Goal: Task Accomplishment & Management: Manage account settings

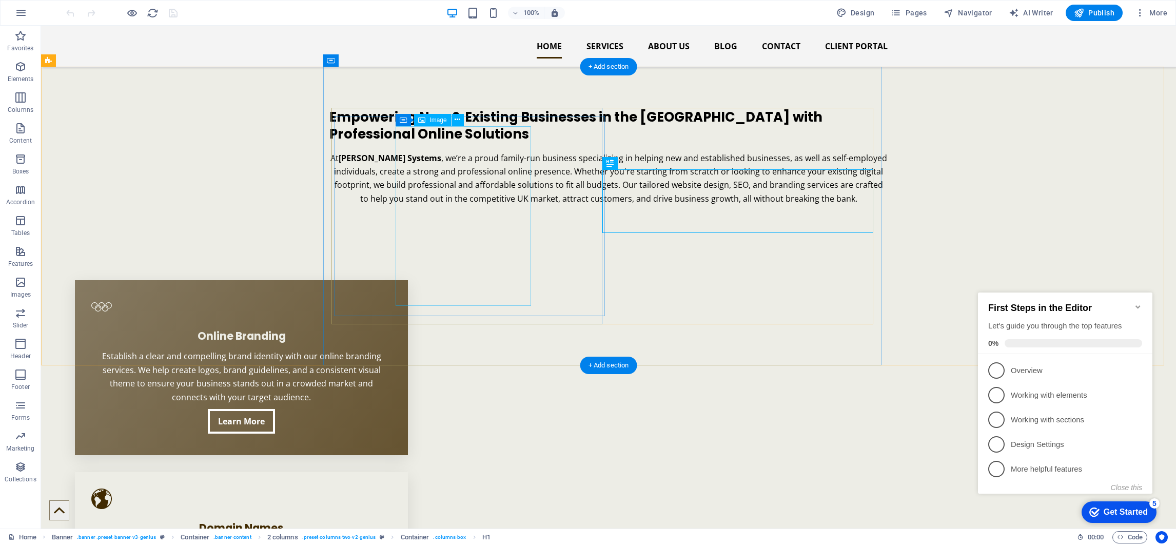
click at [482, 284] on figure at bounding box center [526, 227] width 248 height 203
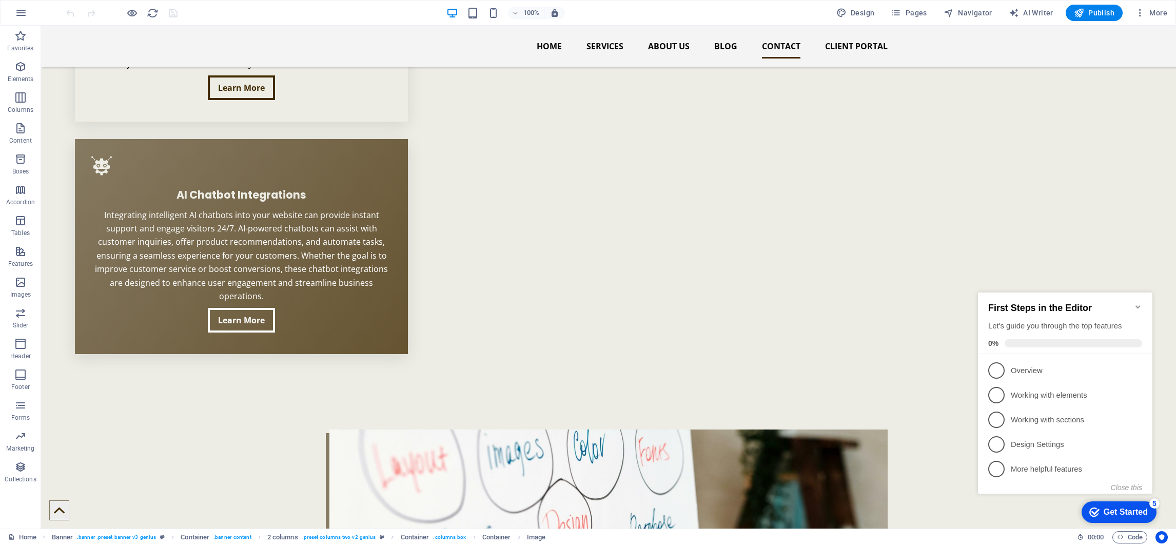
scroll to position [2975, 0]
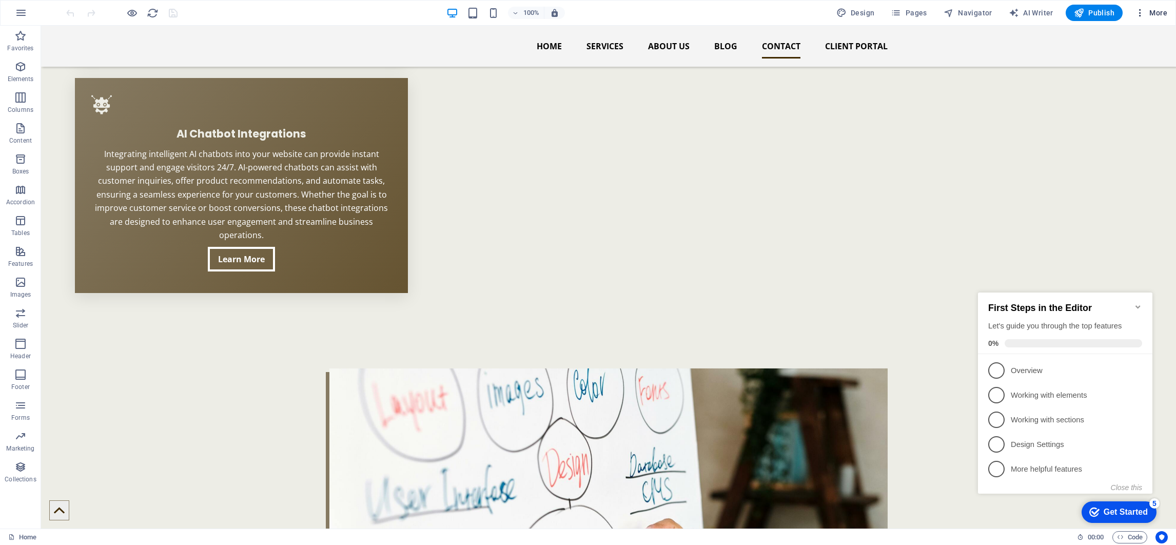
click at [1157, 10] on span "More" at bounding box center [1151, 13] width 32 height 10
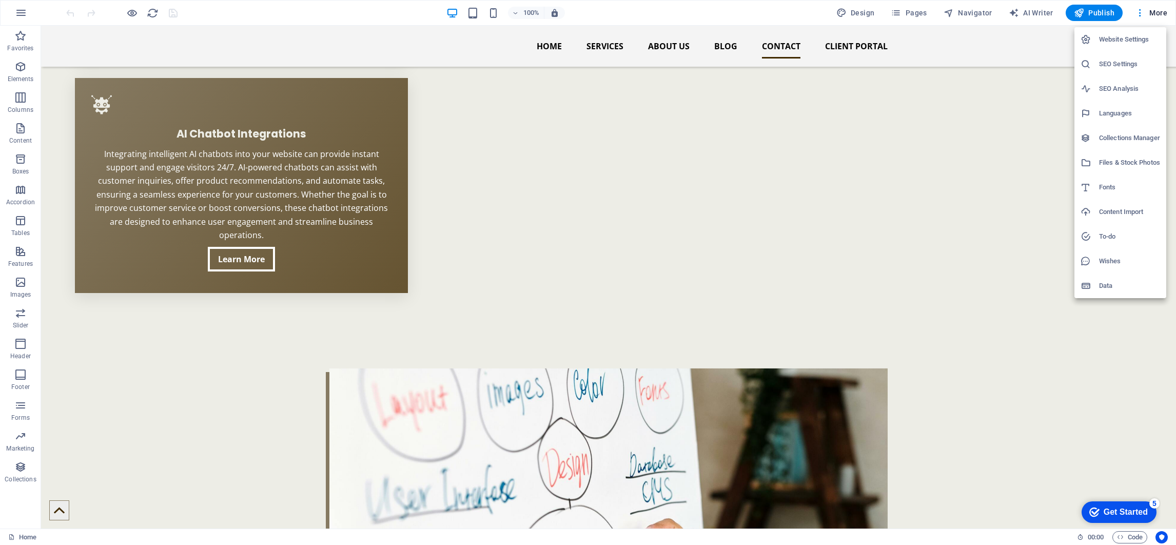
click at [1130, 42] on h6 "Website Settings" at bounding box center [1129, 39] width 61 height 12
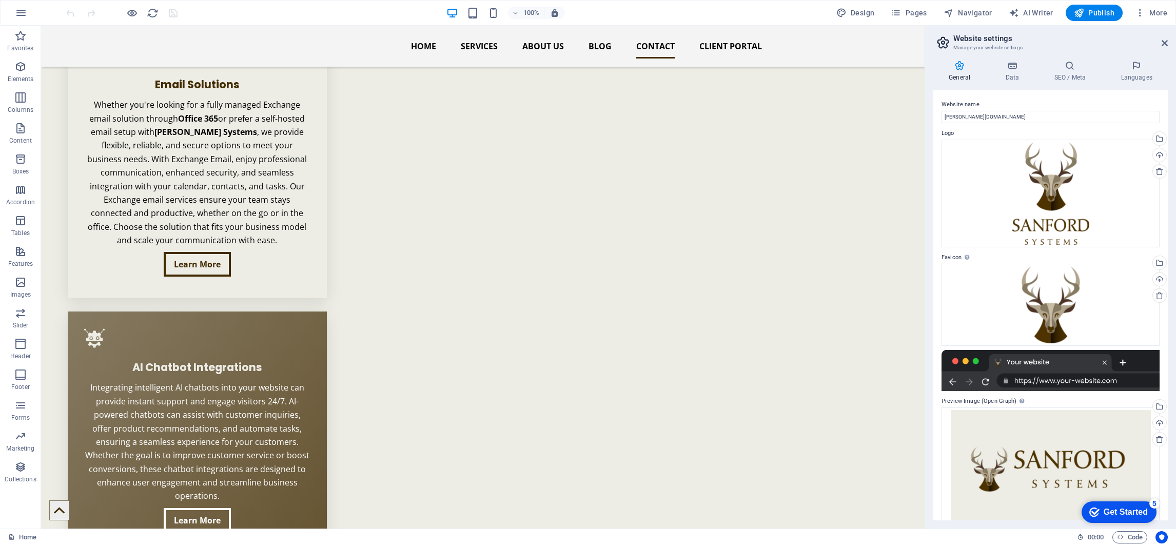
scroll to position [3071, 0]
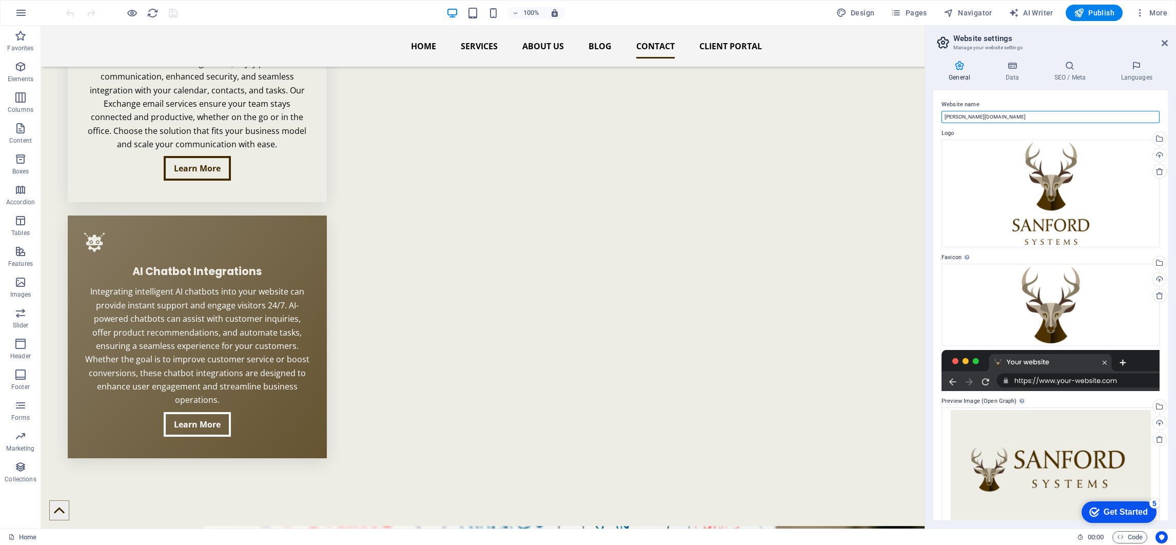
click at [1081, 112] on input "[PERSON_NAME][DOMAIN_NAME]" at bounding box center [1050, 117] width 218 height 12
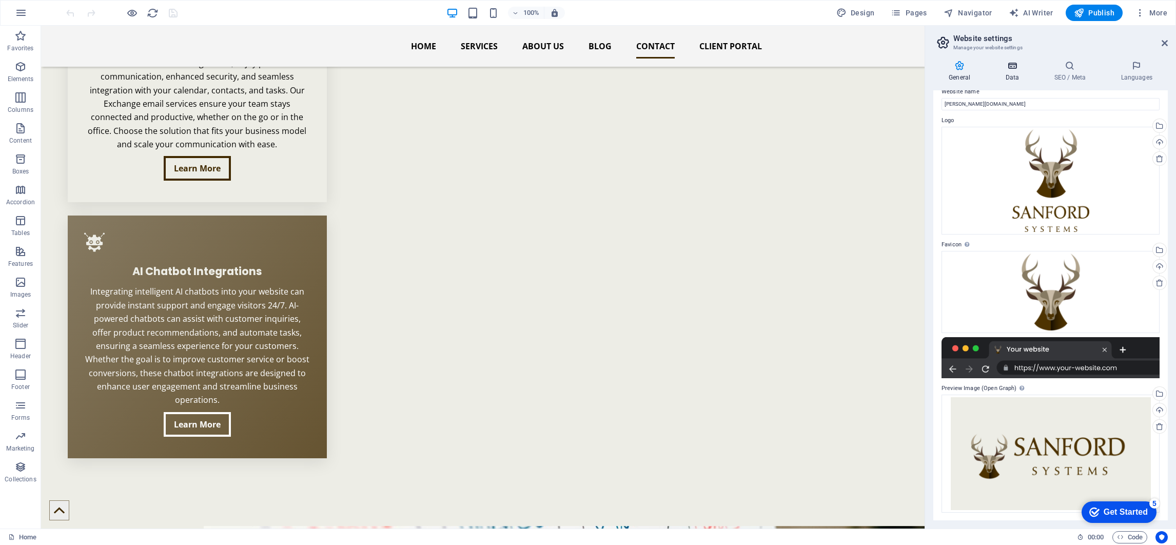
click at [1010, 71] on h4 "Data" at bounding box center [1013, 72] width 49 height 22
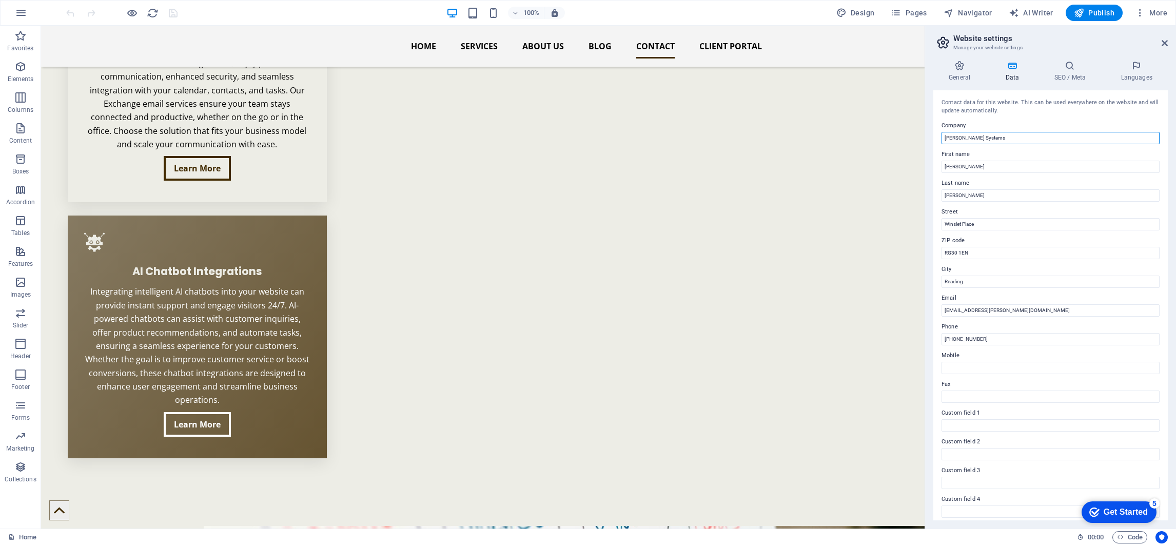
click at [1010, 139] on input "[PERSON_NAME] Systems" at bounding box center [1050, 138] width 218 height 12
type input "[PERSON_NAME] Systems Design LTD"
drag, startPoint x: 990, startPoint y: 223, endPoint x: 934, endPoint y: 227, distance: 57.1
click at [934, 227] on div "Contact data for this website. This can be used everywhere on the website and w…" at bounding box center [1050, 305] width 234 height 430
paste input "[STREET_ADDRESS]"
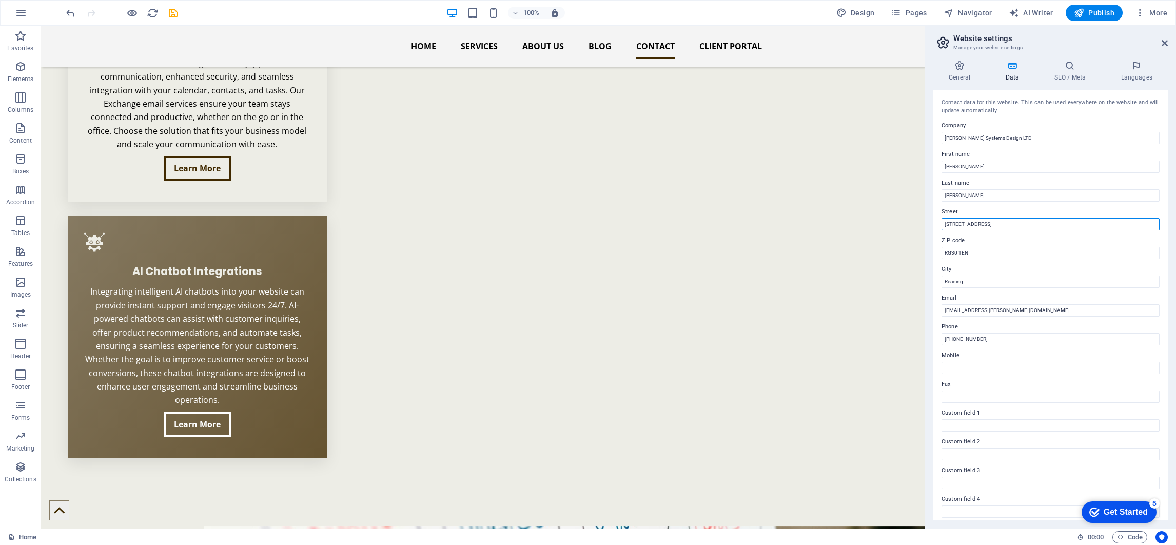
type input "[STREET_ADDRESS]"
drag, startPoint x: 976, startPoint y: 309, endPoint x: 914, endPoint y: 277, distance: 69.7
paste input "[GEOGRAPHIC_DATA]"
type input "[GEOGRAPHIC_DATA]"
drag, startPoint x: 967, startPoint y: 279, endPoint x: 920, endPoint y: 254, distance: 53.0
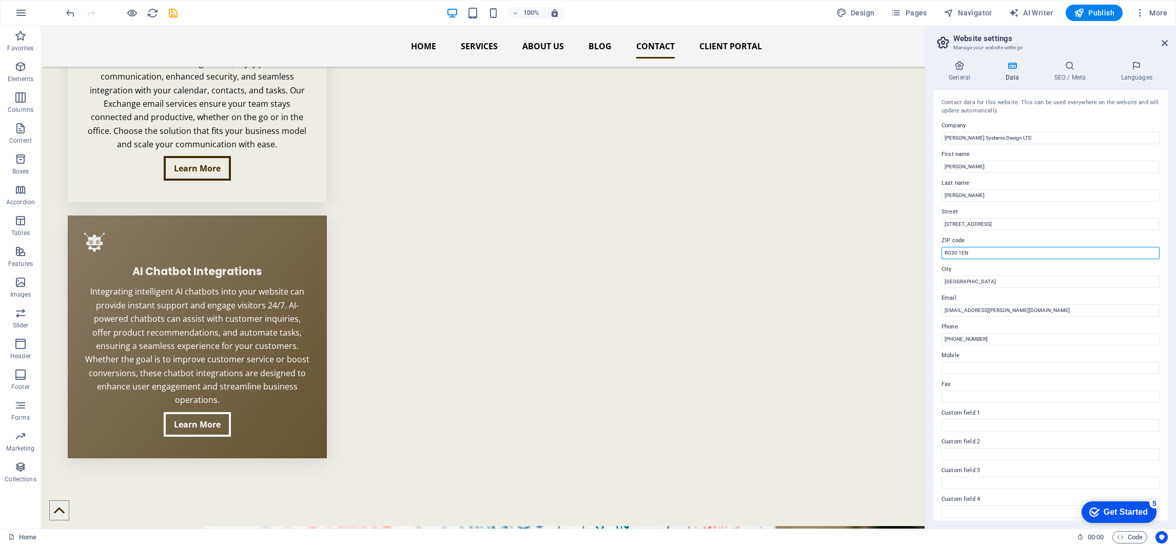
paste input "EC1V 2NX"
type input "EC1V 2NX"
drag, startPoint x: 1171, startPoint y: 367, endPoint x: 1170, endPoint y: 376, distance: 9.2
click at [1170, 376] on div "General Data SEO / Meta Languages Website name [PERSON_NAME][DOMAIN_NAME] Logo …" at bounding box center [1050, 290] width 251 height 476
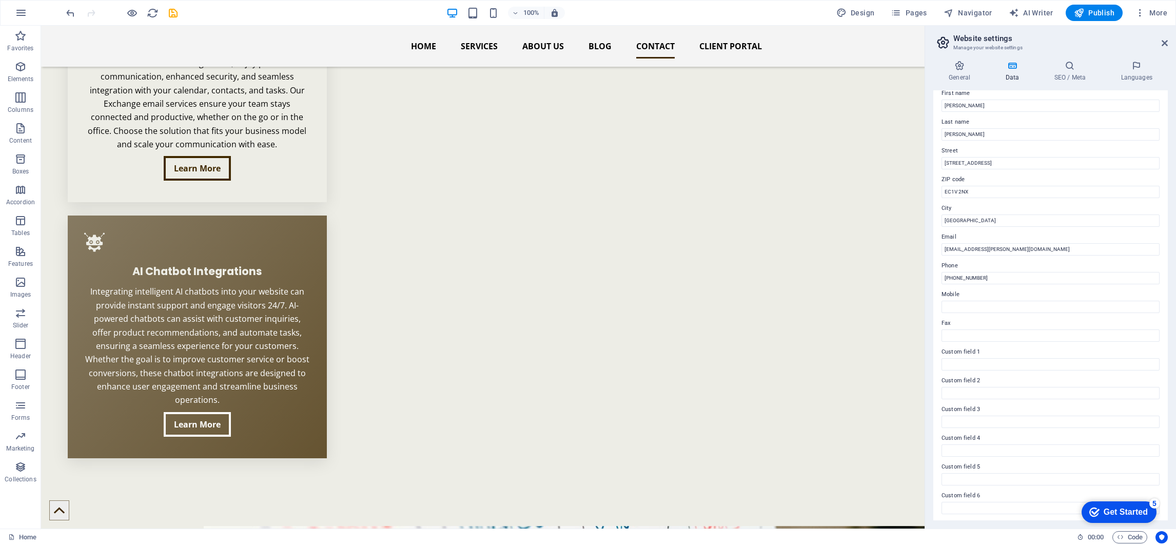
scroll to position [63, 0]
click at [1078, 67] on icon at bounding box center [1069, 66] width 63 height 10
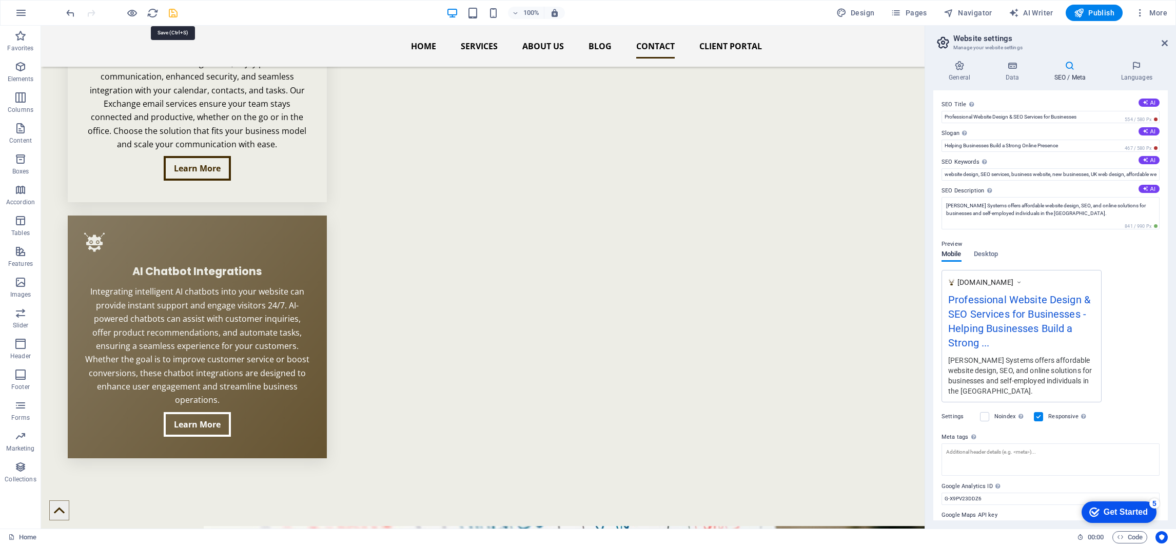
click at [174, 11] on icon "save" at bounding box center [173, 13] width 12 height 12
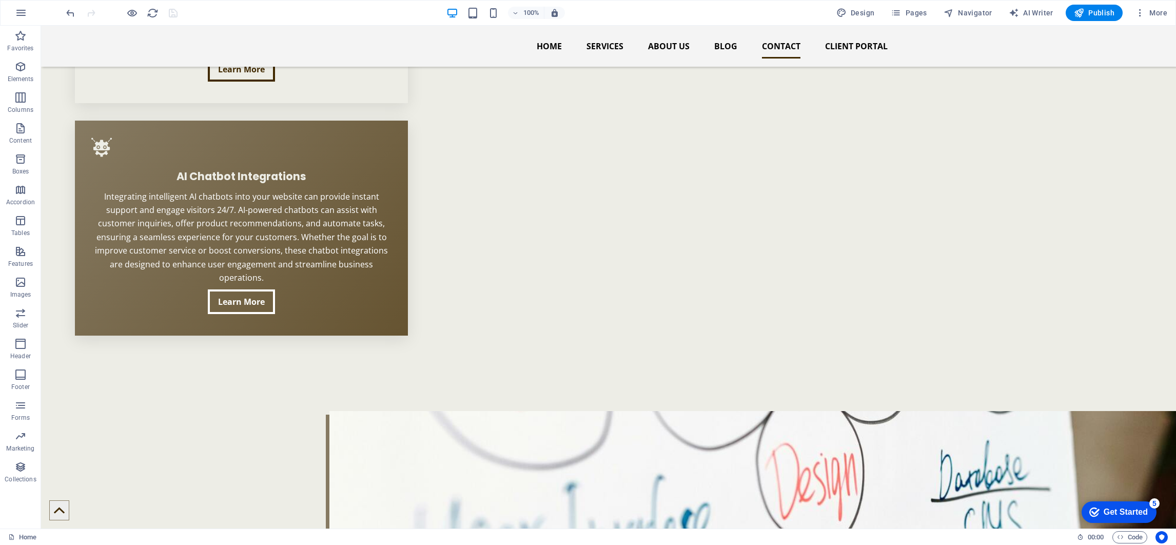
scroll to position [2909, 0]
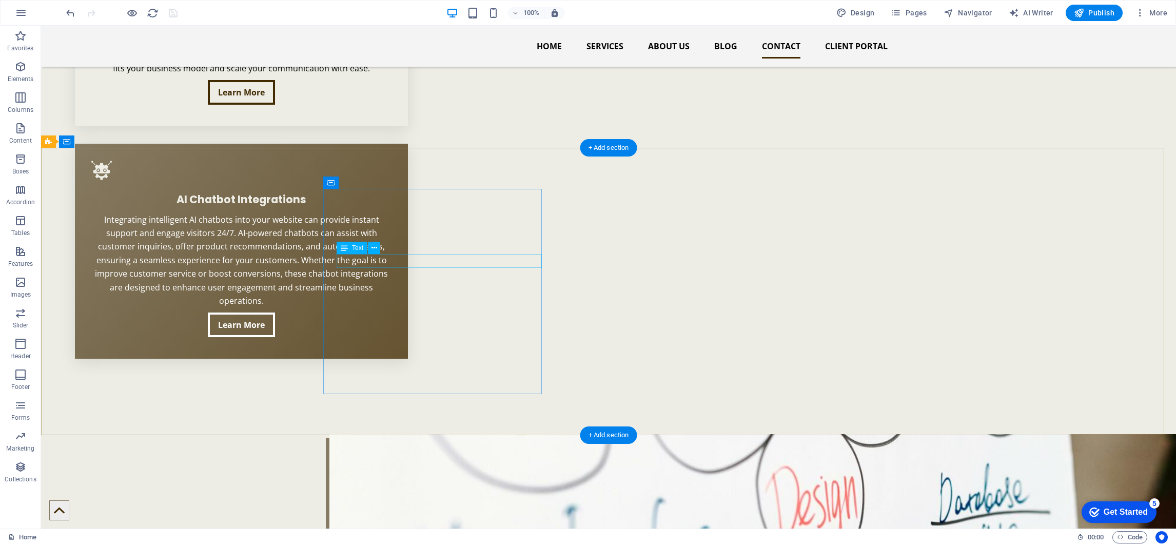
click at [374, 249] on icon at bounding box center [374, 248] width 6 height 11
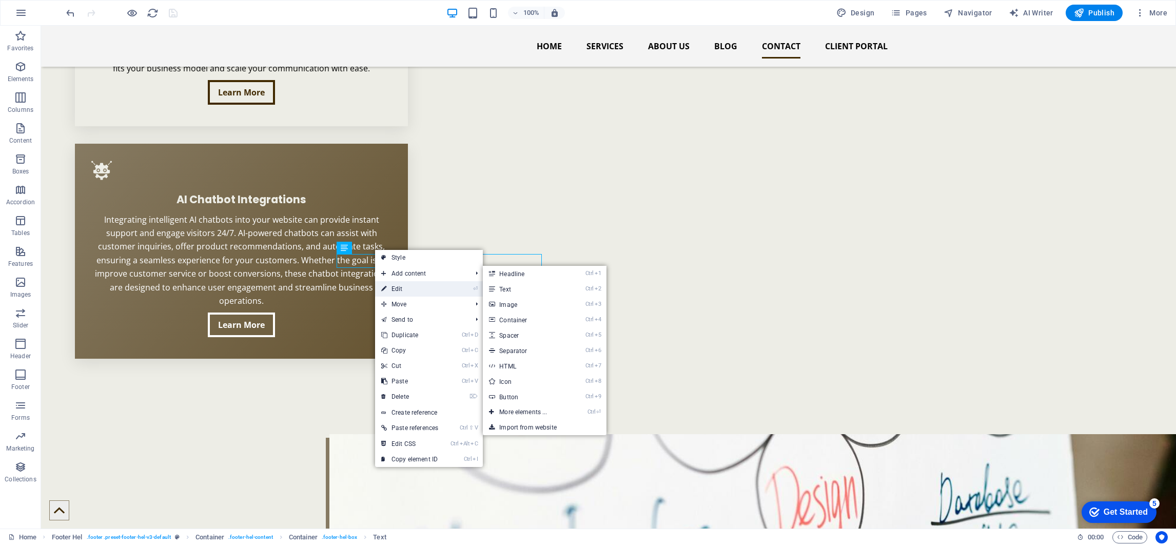
click at [407, 288] on link "⏎ Edit" at bounding box center [409, 288] width 69 height 15
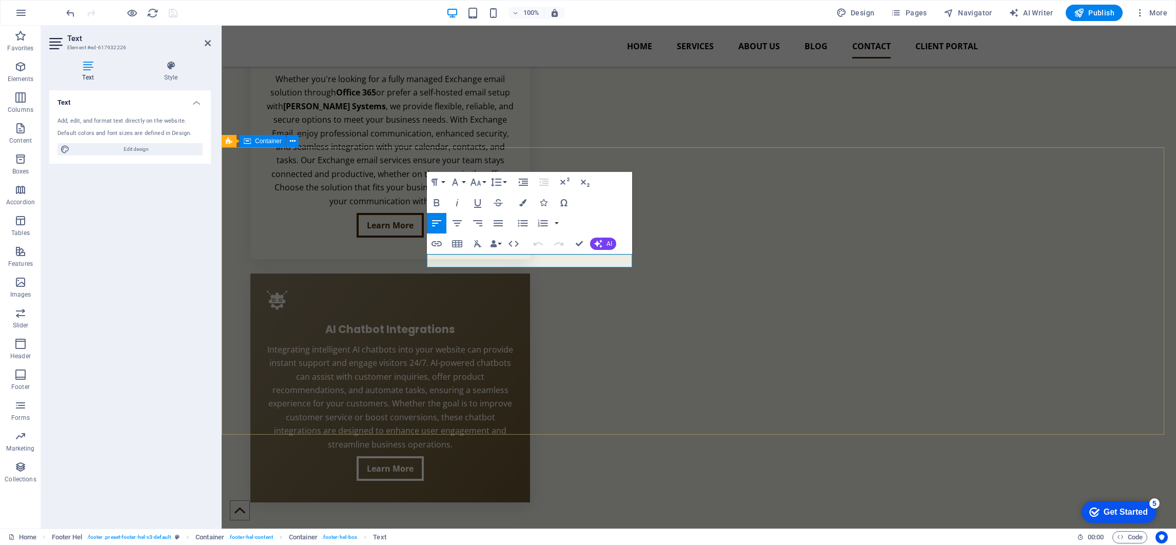
scroll to position [2966, 0]
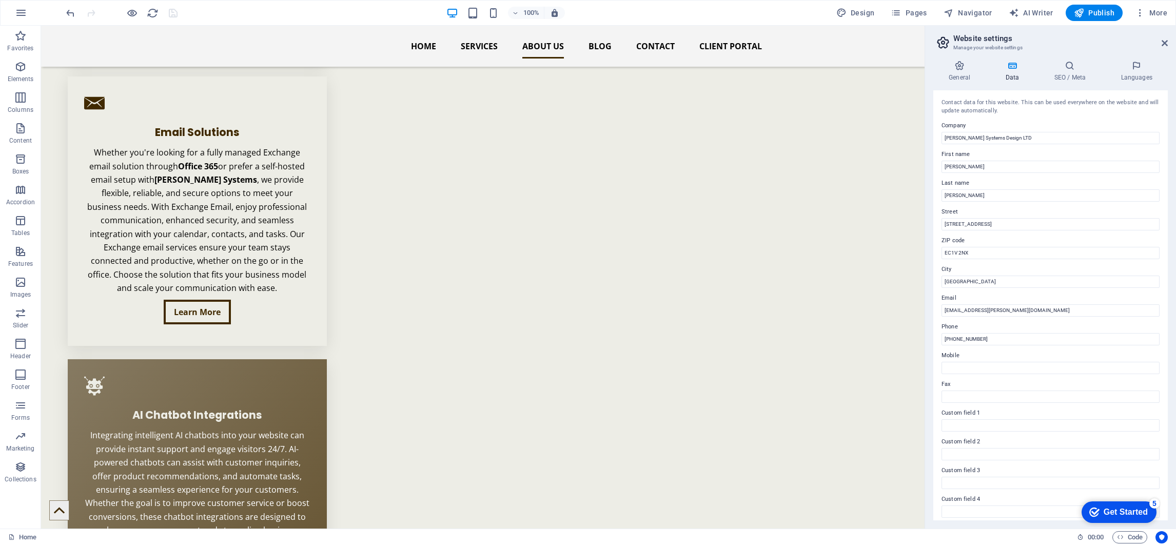
scroll to position [3071, 0]
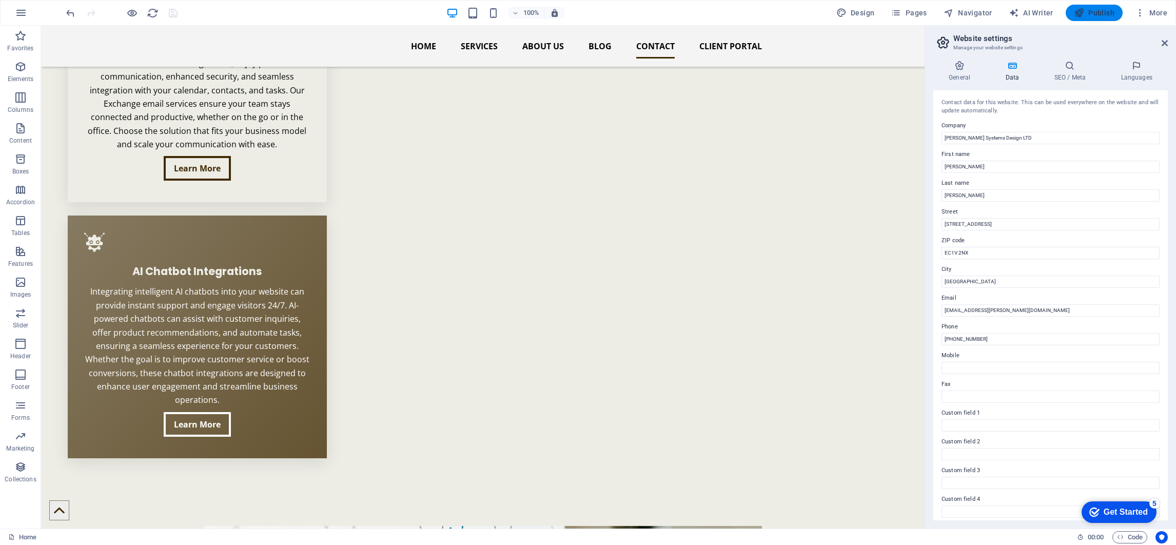
click at [1101, 10] on span "Publish" at bounding box center [1094, 13] width 41 height 10
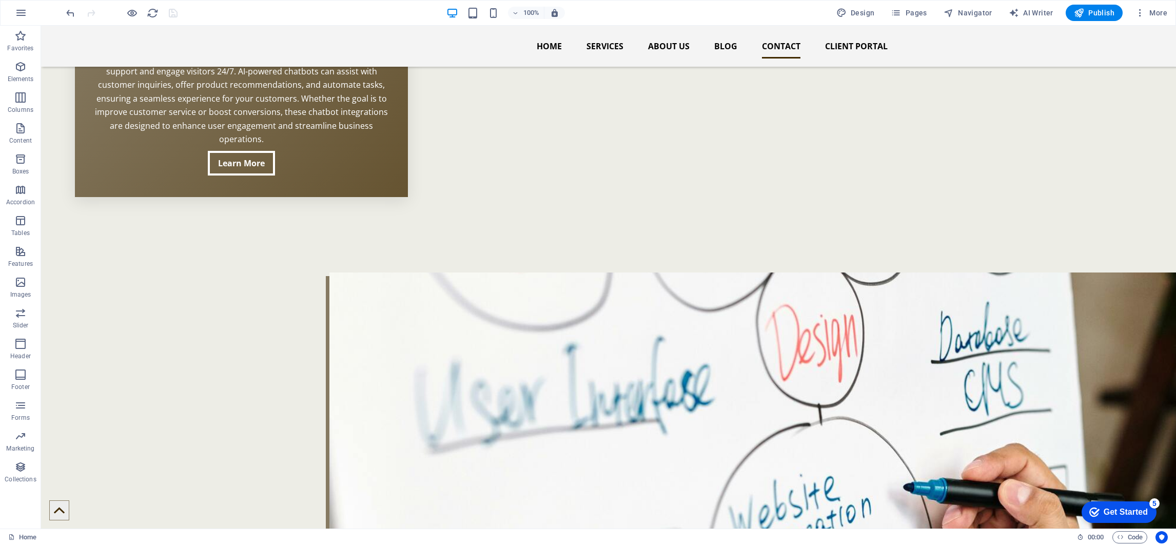
scroll to position [2974, 0]
